Goal: Find specific page/section: Find specific page/section

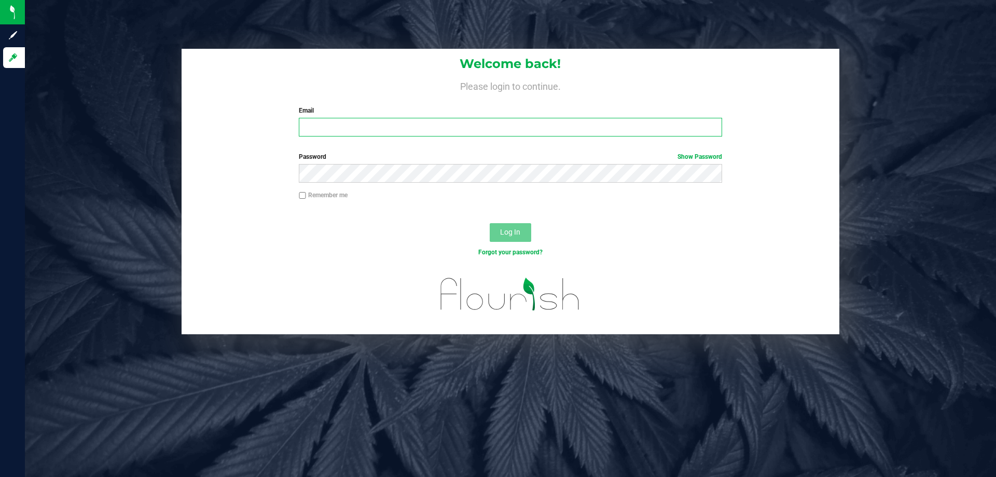
click at [437, 125] on input "Email" at bounding box center [510, 127] width 423 height 19
type input "[EMAIL_ADDRESS][DOMAIN_NAME]"
click at [490, 223] on button "Log In" at bounding box center [511, 232] width 42 height 19
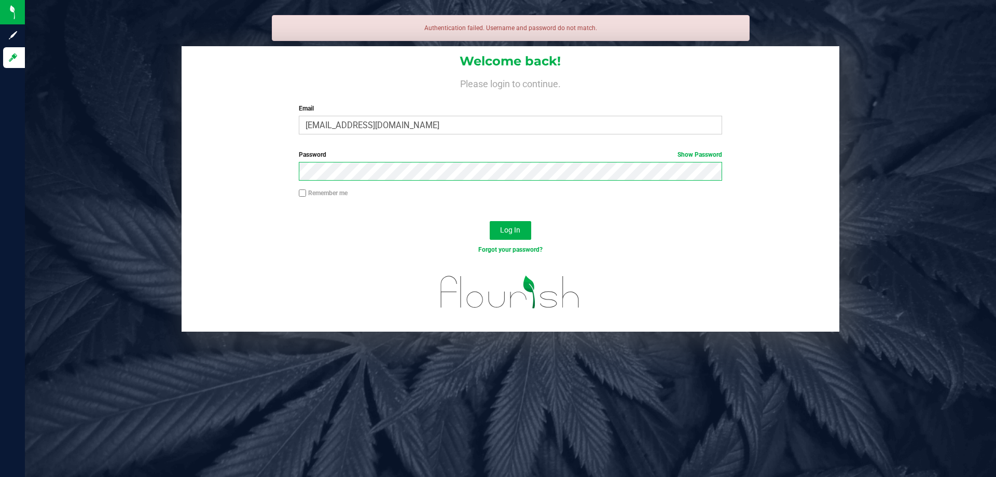
click at [490, 221] on button "Log In" at bounding box center [511, 230] width 42 height 19
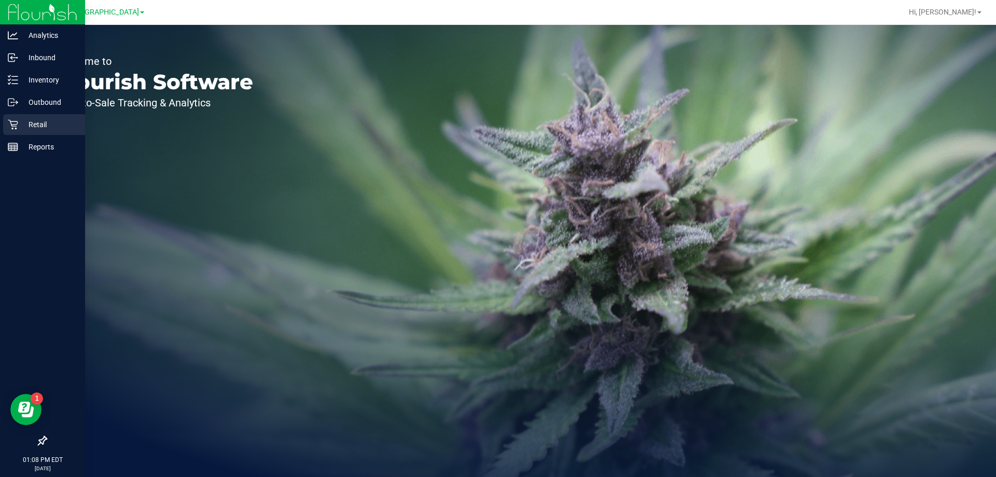
click at [9, 122] on icon at bounding box center [13, 124] width 10 height 10
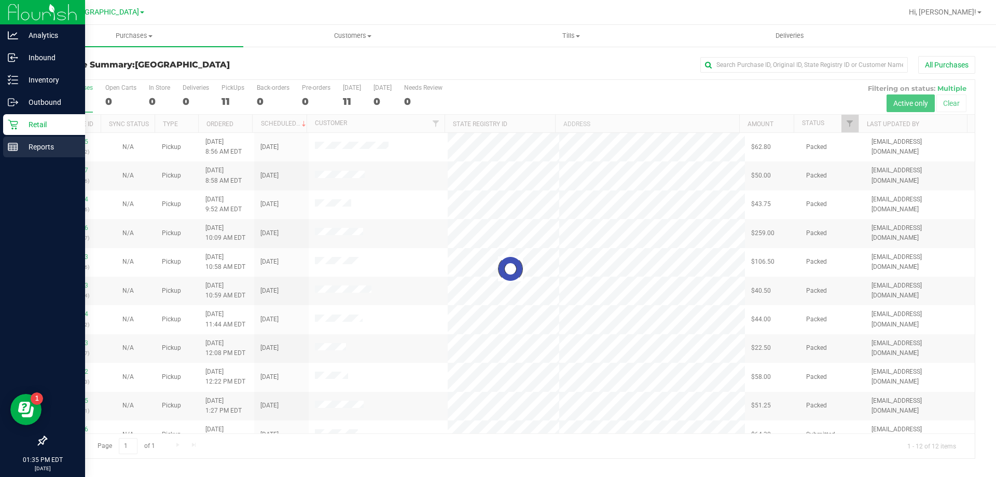
click at [16, 148] on icon at bounding box center [13, 147] width 10 height 10
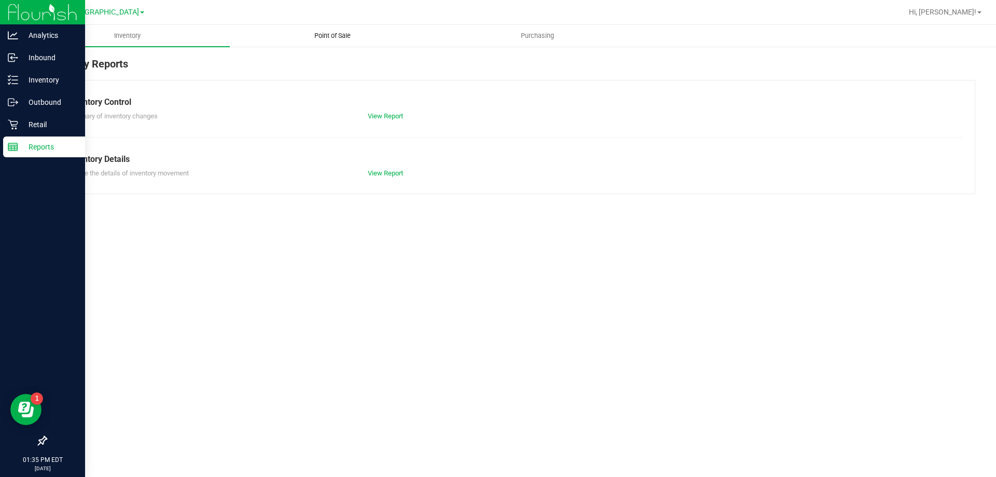
click at [343, 34] on span "Point of Sale" at bounding box center [332, 35] width 64 height 9
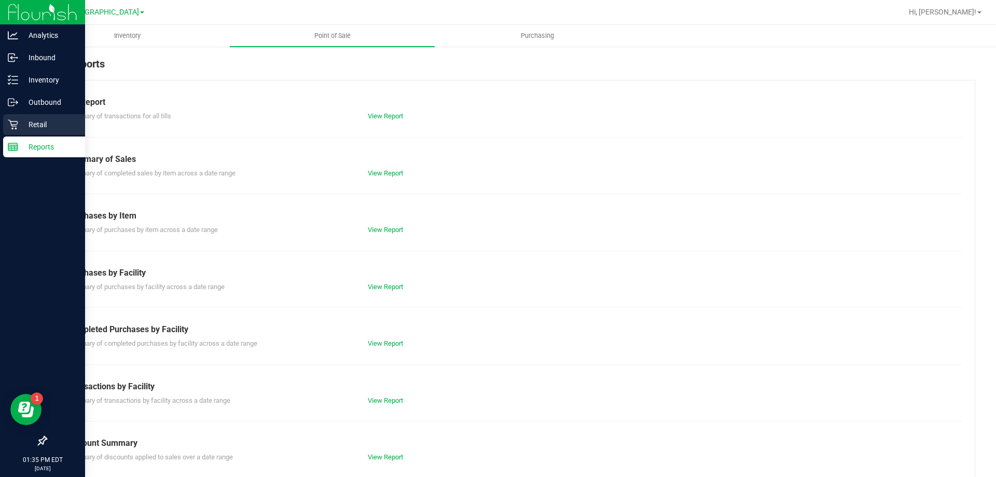
click at [17, 130] on div "Retail" at bounding box center [44, 124] width 82 height 21
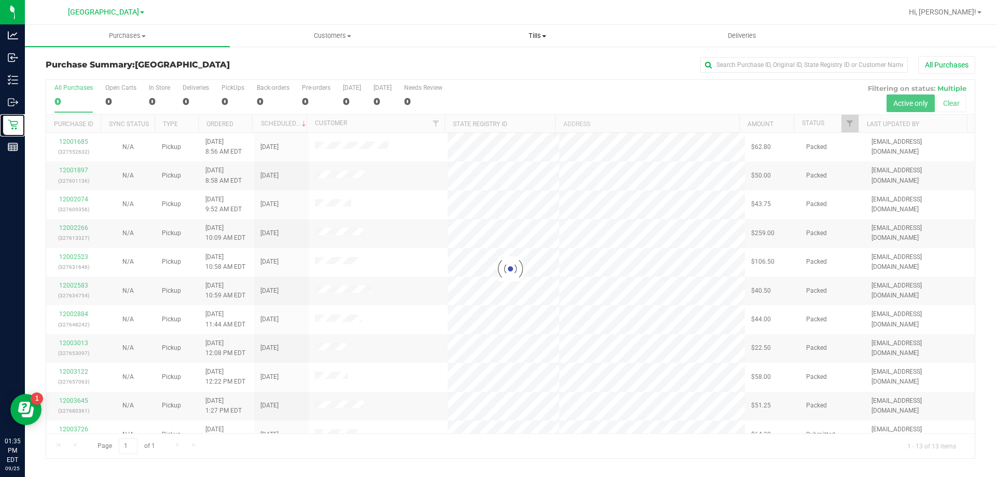
click at [536, 37] on span "Tills" at bounding box center [537, 35] width 204 height 9
click at [462, 64] on span "Manage tills" at bounding box center [470, 62] width 70 height 9
